Goal: Task Accomplishment & Management: Use online tool/utility

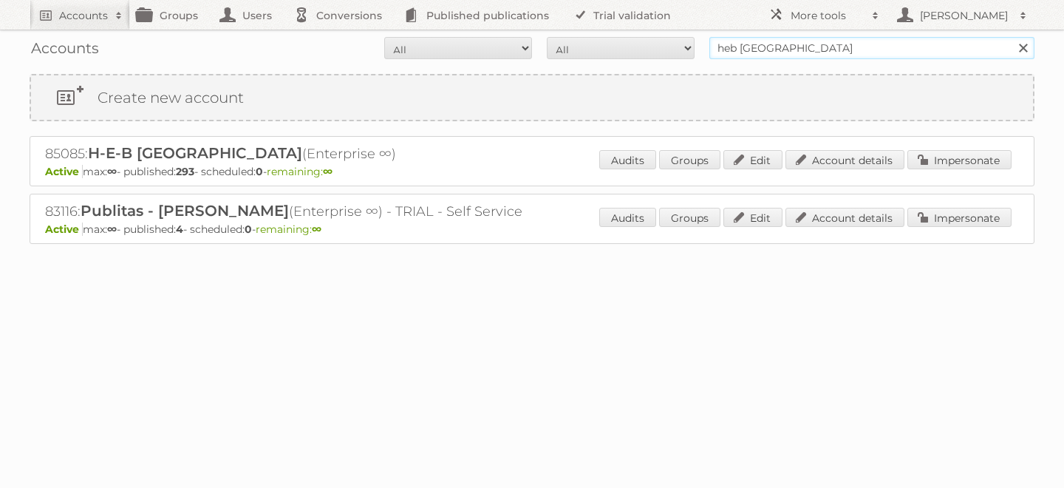
click at [735, 54] on input "heb mexico" at bounding box center [871, 48] width 325 height 22
type input "gd mexico"
click at [1012, 37] on input "Search" at bounding box center [1023, 48] width 22 height 22
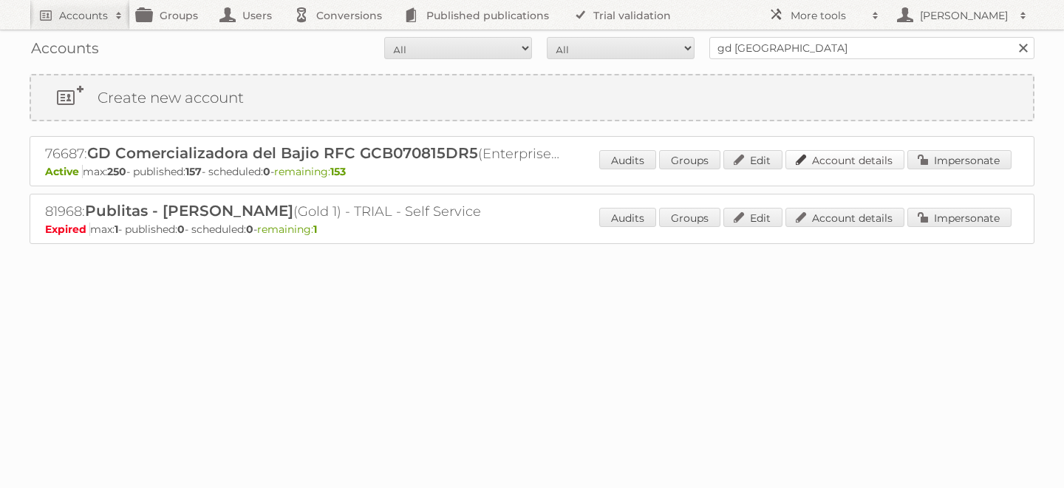
click at [865, 160] on link "Account details" at bounding box center [845, 159] width 119 height 19
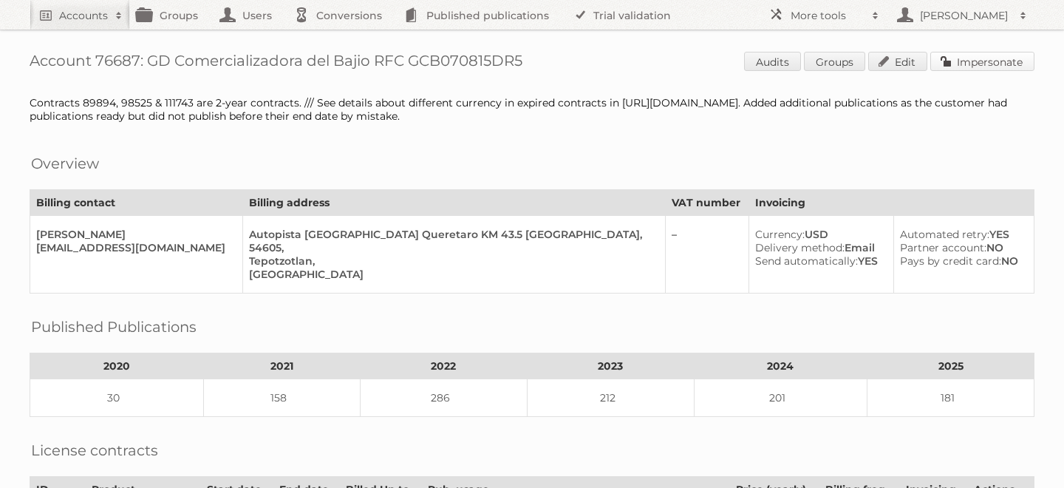
click at [967, 65] on link "Impersonate" at bounding box center [982, 61] width 104 height 19
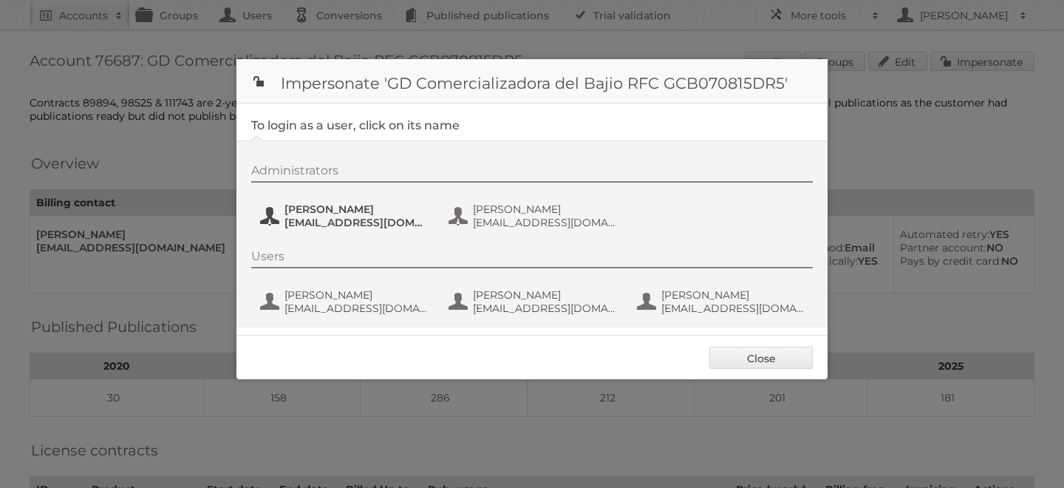
click at [341, 217] on span "asantana@grupodico.com.mx" at bounding box center [356, 222] width 143 height 13
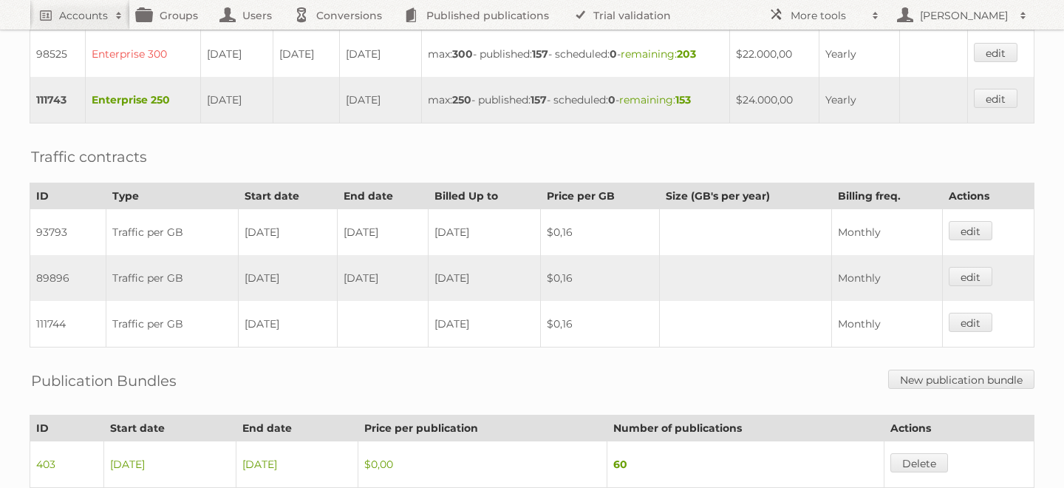
scroll to position [882, 0]
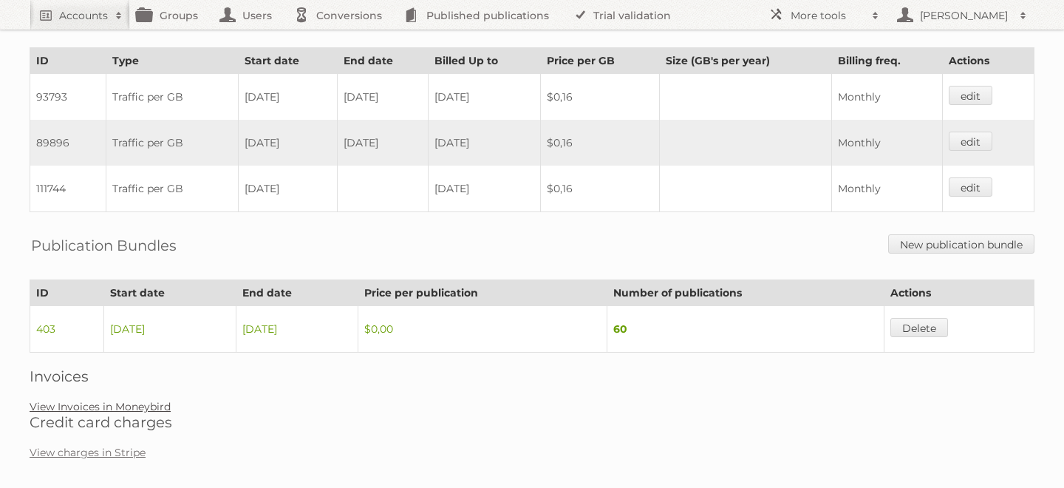
click at [110, 400] on link "View Invoices in Moneybird" at bounding box center [100, 406] width 141 height 13
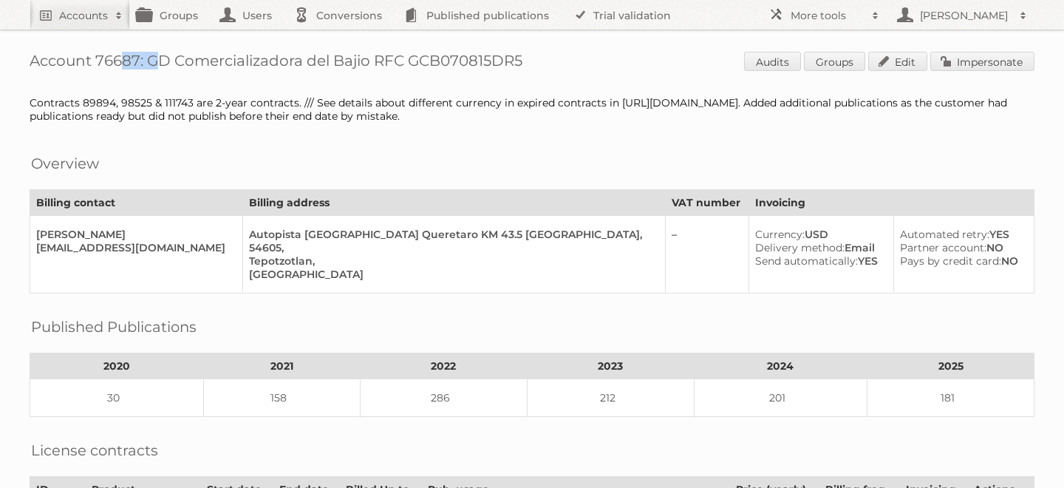
drag, startPoint x: 140, startPoint y: 62, endPoint x: 98, endPoint y: 61, distance: 42.1
click at [98, 61] on h1 "Account 76687: GD Comercializadora del Bajio RFC GCB070815DR5 Audits Groups Edi…" at bounding box center [532, 63] width 1005 height 22
copy h1 "76687"
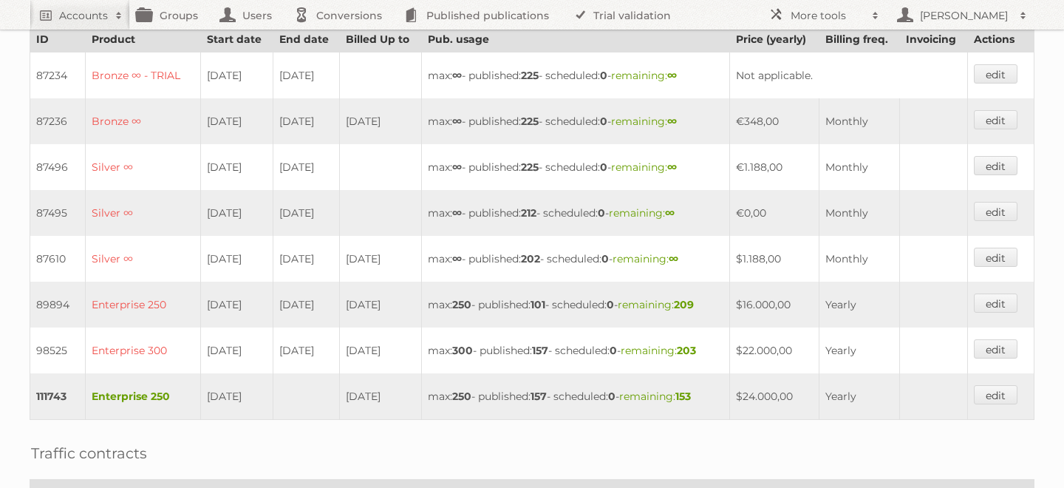
scroll to position [449, 0]
